Goal: Information Seeking & Learning: Learn about a topic

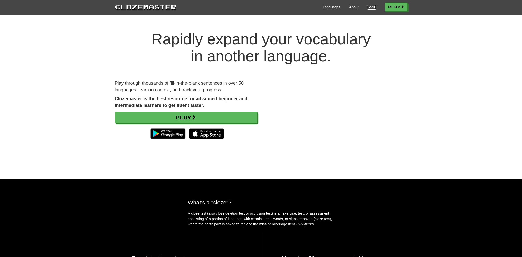
click at [369, 7] on link "Login" at bounding box center [371, 7] width 9 height 5
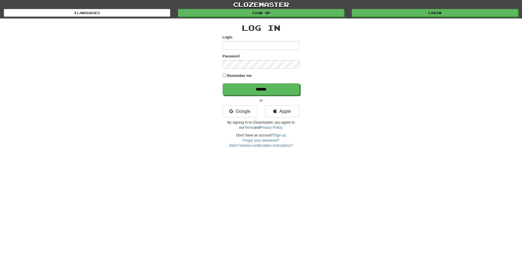
click at [268, 43] on input "Login" at bounding box center [261, 45] width 77 height 9
type input "*****"
click at [223, 84] on input "******" at bounding box center [261, 90] width 77 height 12
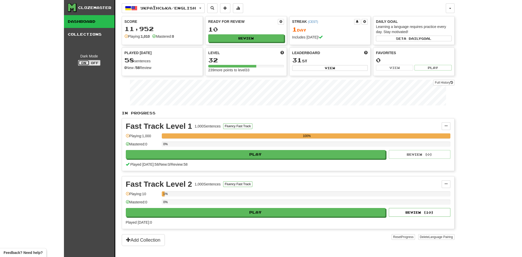
click at [79, 64] on button "On" at bounding box center [83, 63] width 11 height 6
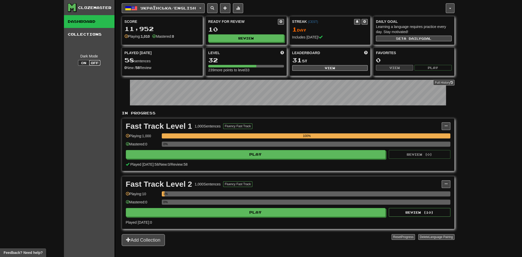
click at [91, 63] on button "Off" at bounding box center [94, 63] width 11 height 6
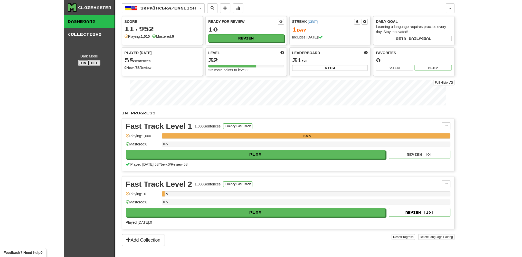
click at [81, 63] on button "On" at bounding box center [83, 63] width 11 height 6
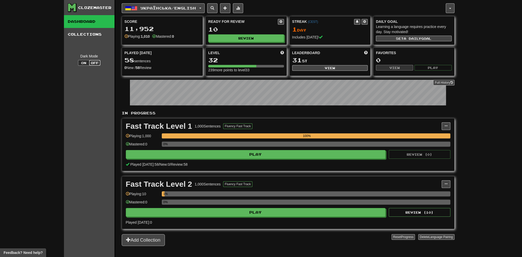
click at [95, 61] on button "Off" at bounding box center [94, 63] width 11 height 6
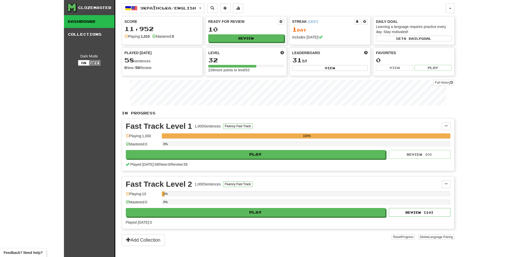
type button "light"
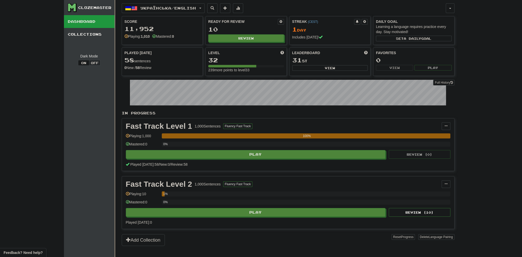
click at [27, 93] on div "Clozemaster Dashboard Collections Dark Mode On Off Dashboard Collections Pro Ук…" at bounding box center [261, 128] width 522 height 257
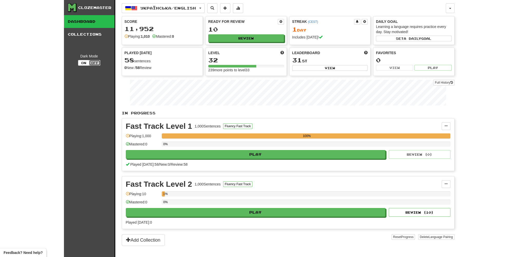
click at [91, 64] on button "Off" at bounding box center [94, 63] width 11 height 6
click at [86, 63] on button "On" at bounding box center [83, 63] width 11 height 6
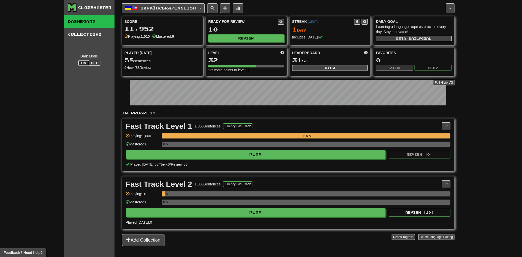
type button "dark"
click at [90, 64] on button "Off" at bounding box center [94, 63] width 11 height 6
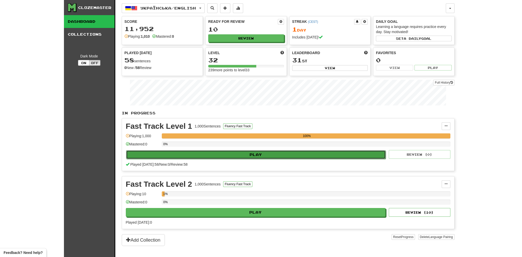
click at [264, 154] on button "Play" at bounding box center [256, 155] width 260 height 9
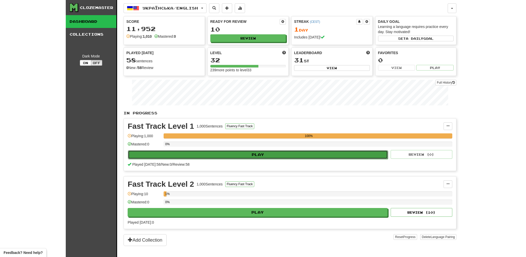
select select "**"
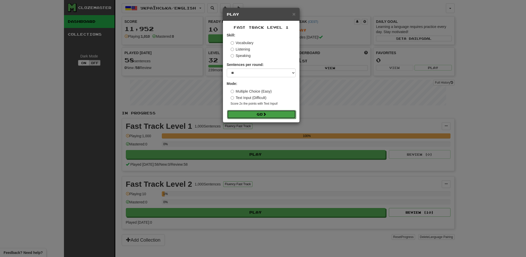
click at [255, 113] on button "Go" at bounding box center [261, 114] width 69 height 9
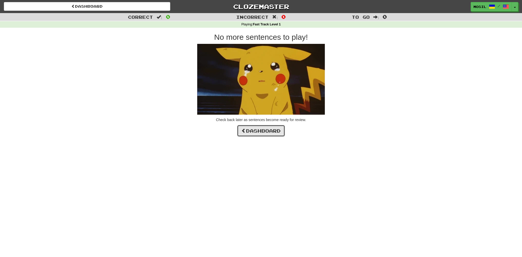
click at [260, 130] on link "Dashboard" at bounding box center [261, 131] width 48 height 12
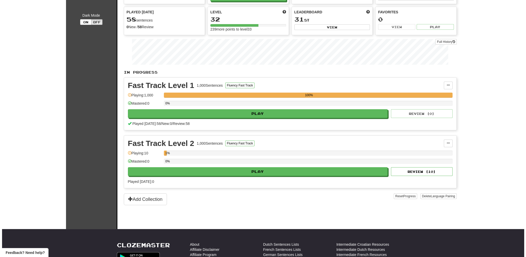
scroll to position [51, 0]
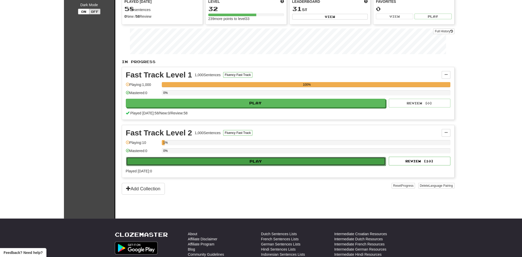
click at [233, 161] on button "Play" at bounding box center [256, 161] width 260 height 9
select select "**"
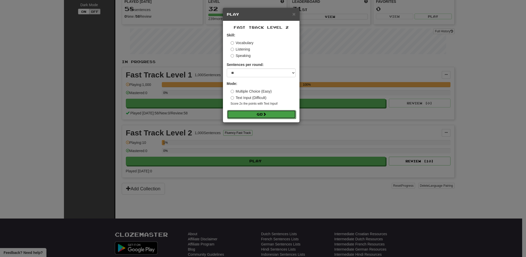
click at [241, 112] on button "Go" at bounding box center [261, 114] width 69 height 9
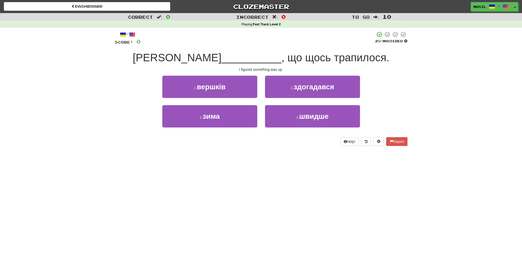
click at [96, 87] on div "Correct : 0 Incorrect : 0 To go : 10 Playing : Fast Track Level 2 / Score: 0 25…" at bounding box center [261, 83] width 522 height 140
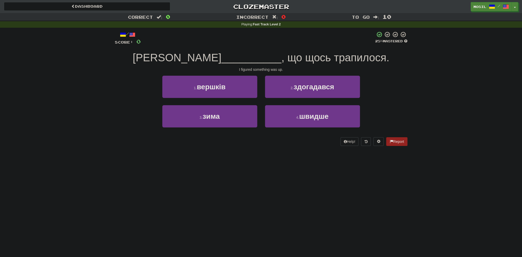
click at [96, 84] on div "Correct : 0 Incorrect : 0 To go : 10 Playing : Fast Track Level 2 / Score: 0 25…" at bounding box center [261, 83] width 522 height 140
